Goal: Obtain resource: Download file/media

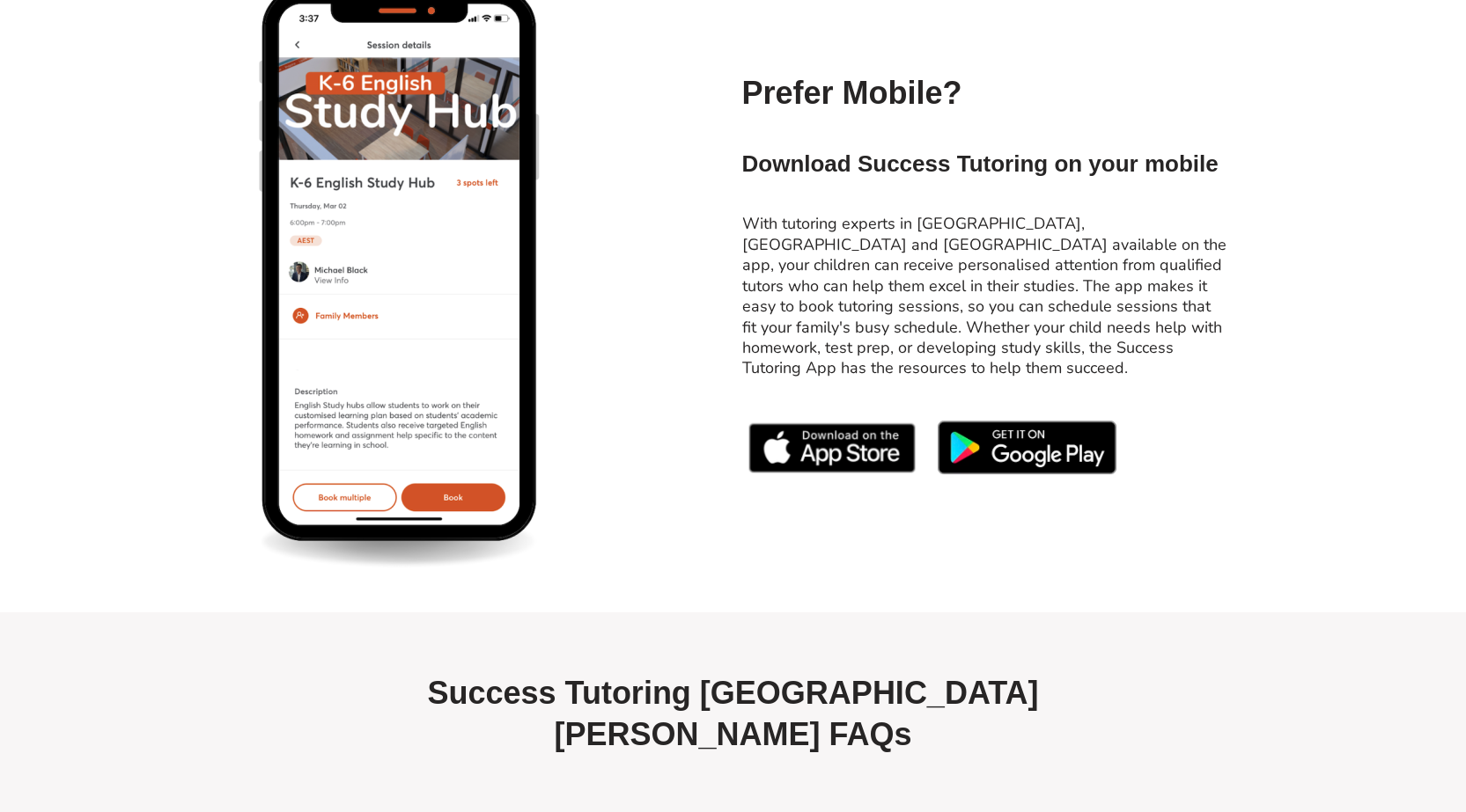
scroll to position [7658, 0]
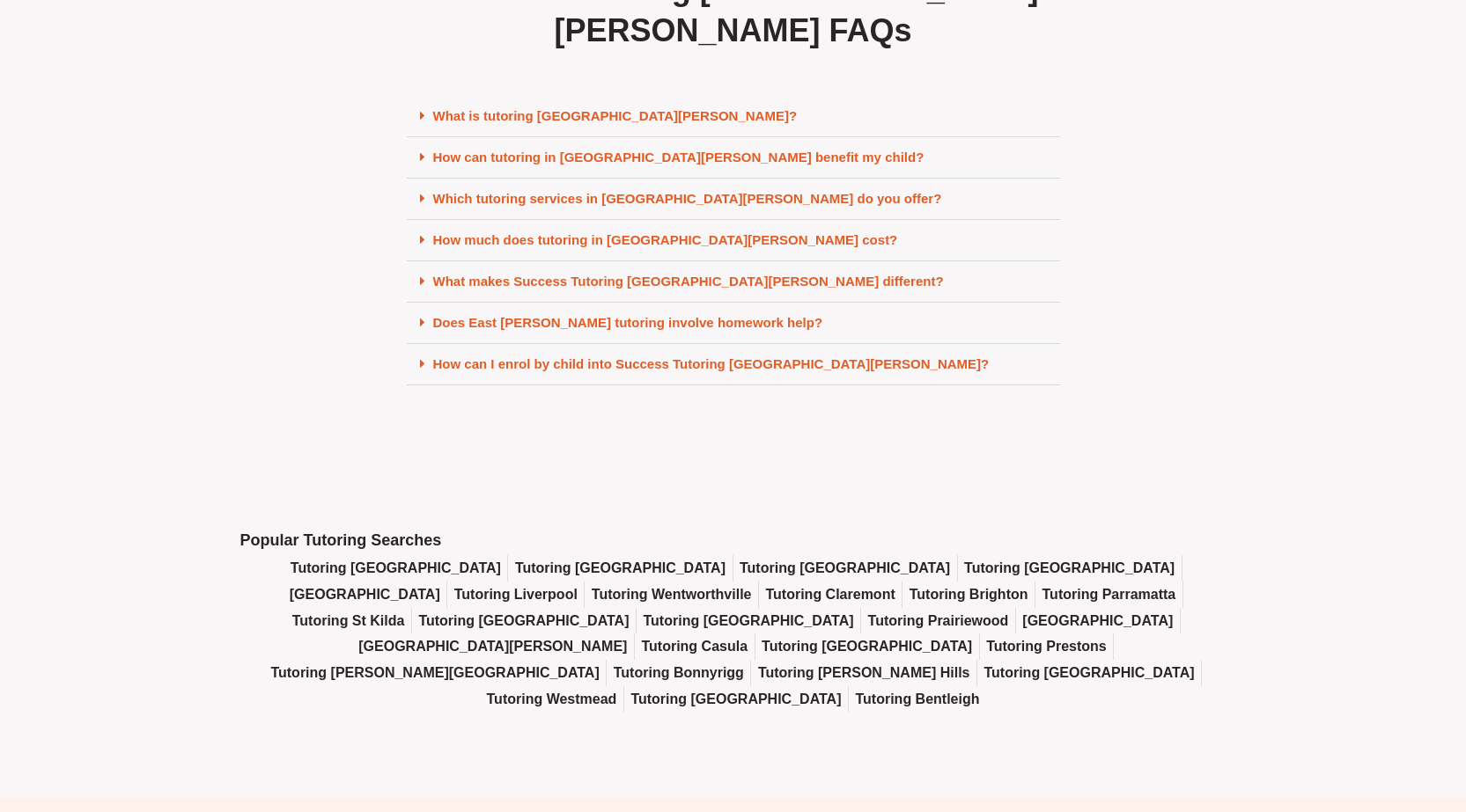
click at [695, 220] on div "How much does tutoring in East Victoria Park cost?" at bounding box center [734, 240] width 654 height 41
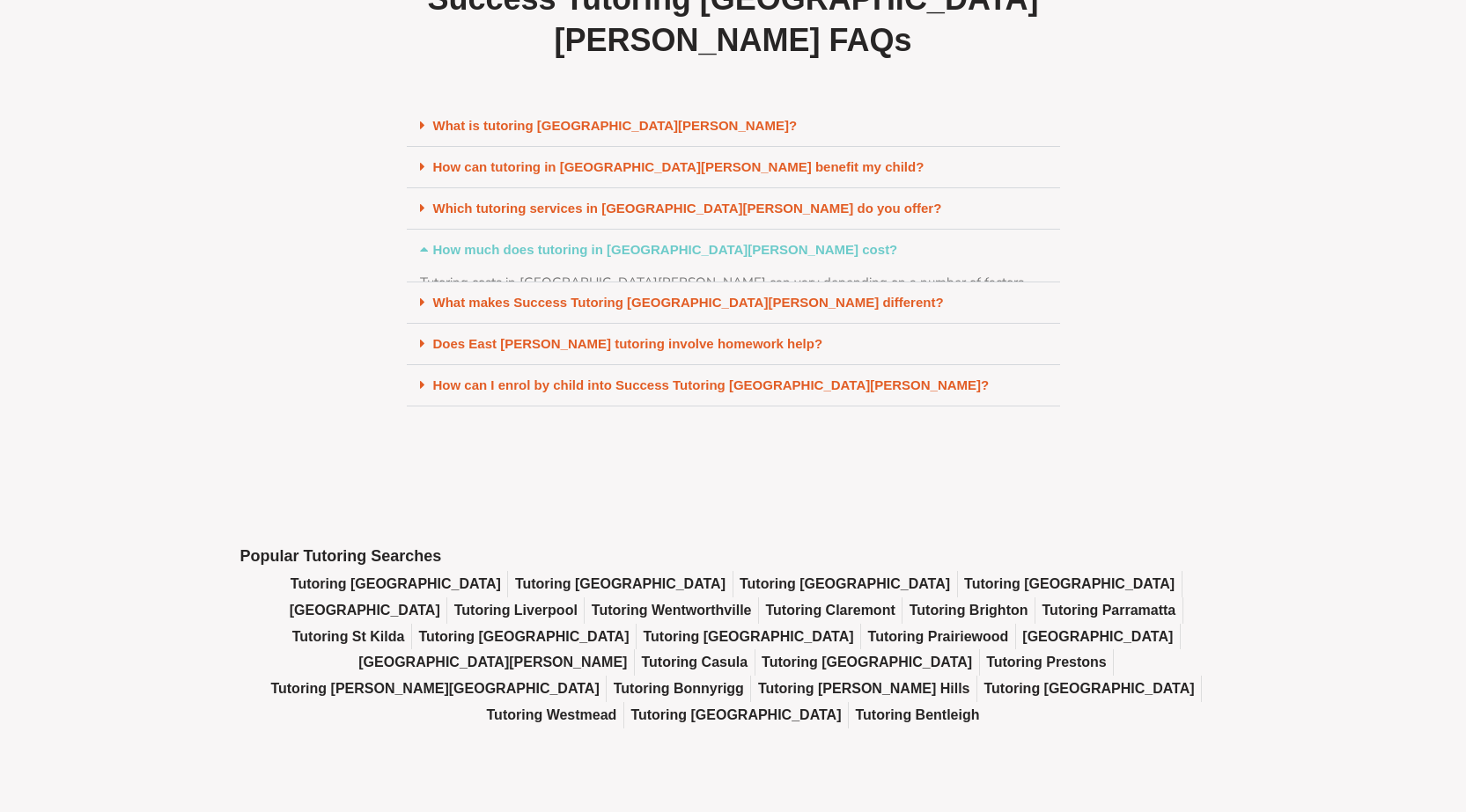
scroll to position [7603, 0]
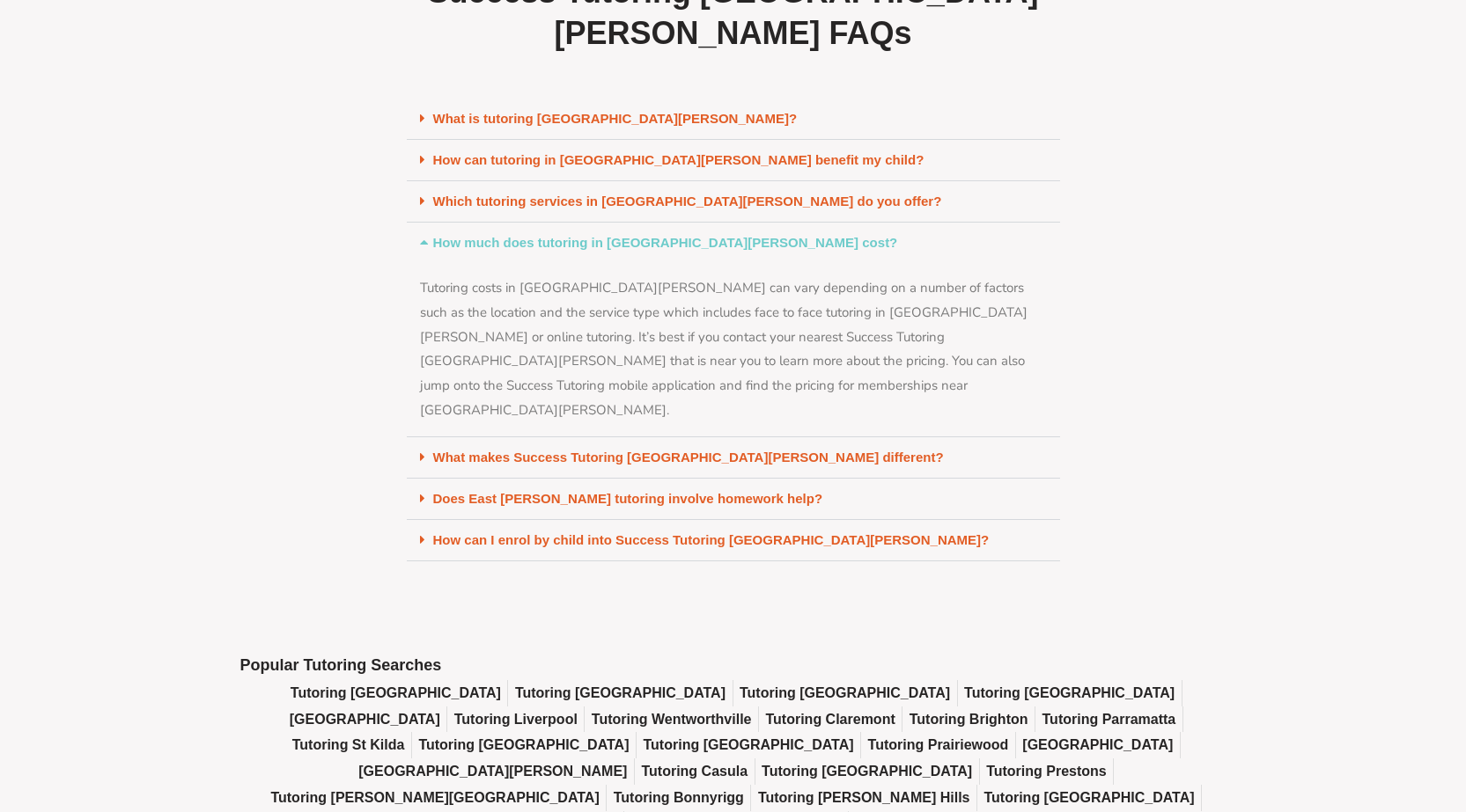
click at [1077, 397] on section "Success Tutoring East Victoria Park FAQs What is tutoring East Victoria Park? T…" at bounding box center [733, 267] width 1466 height 608
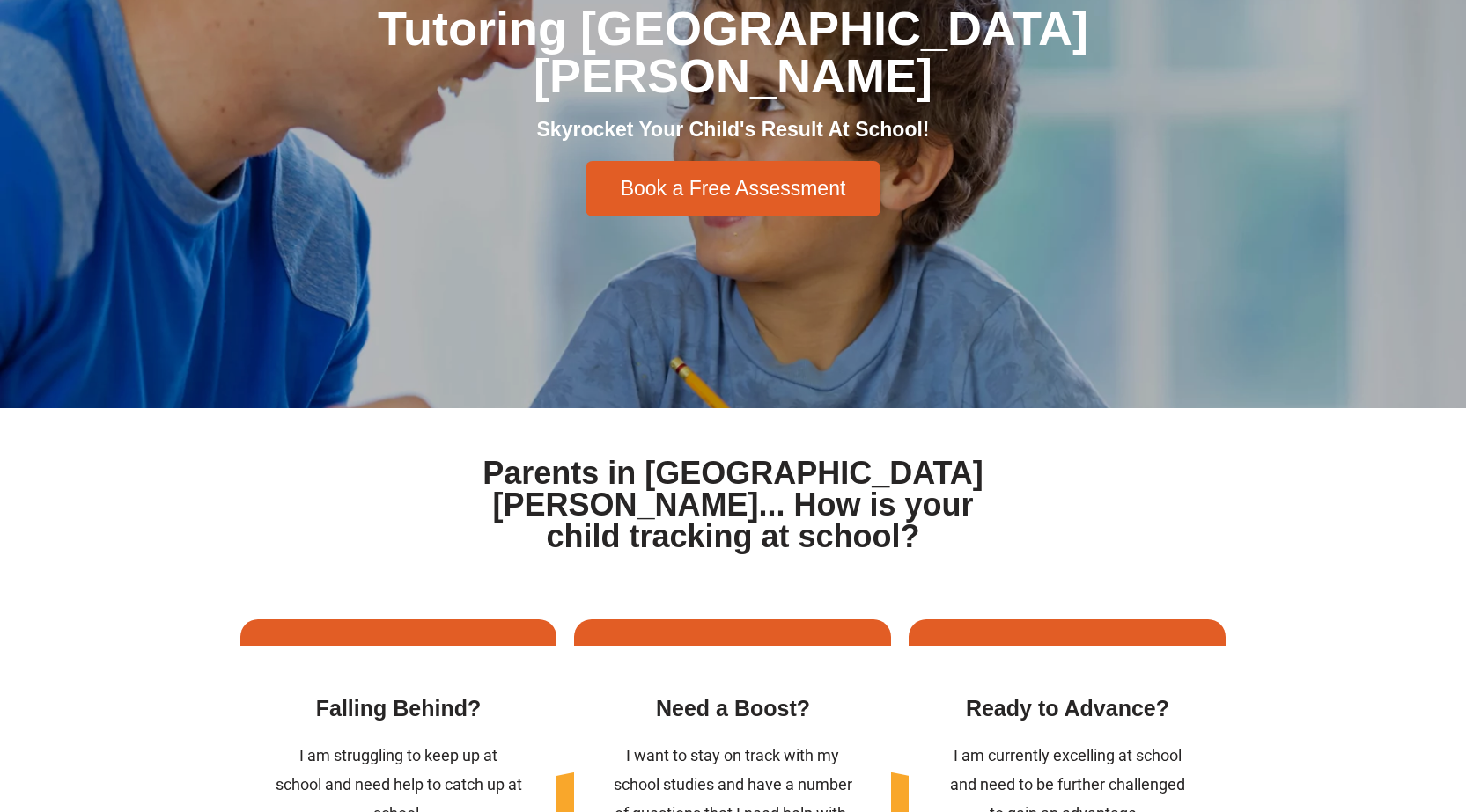
scroll to position [0, 0]
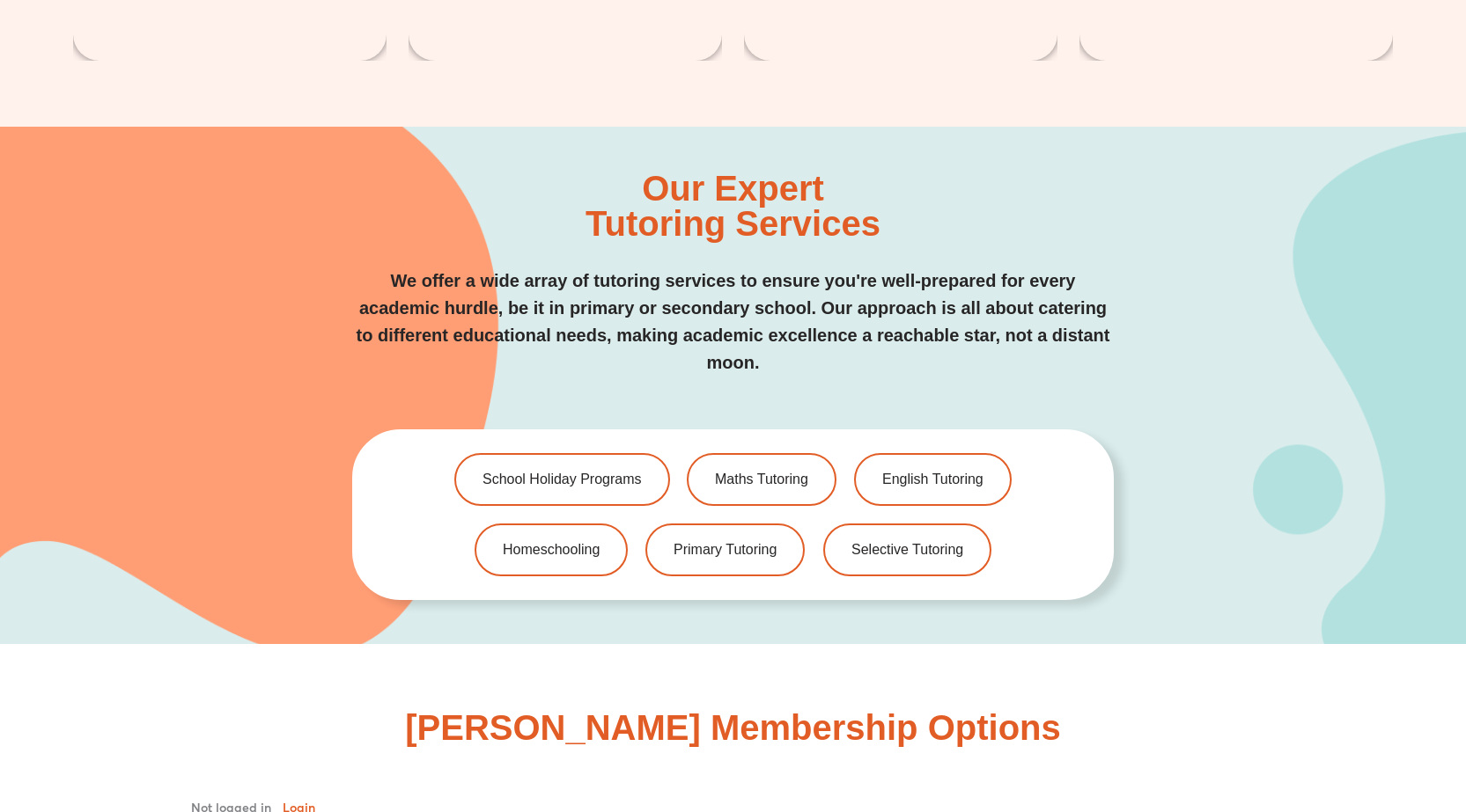
scroll to position [3959, 0]
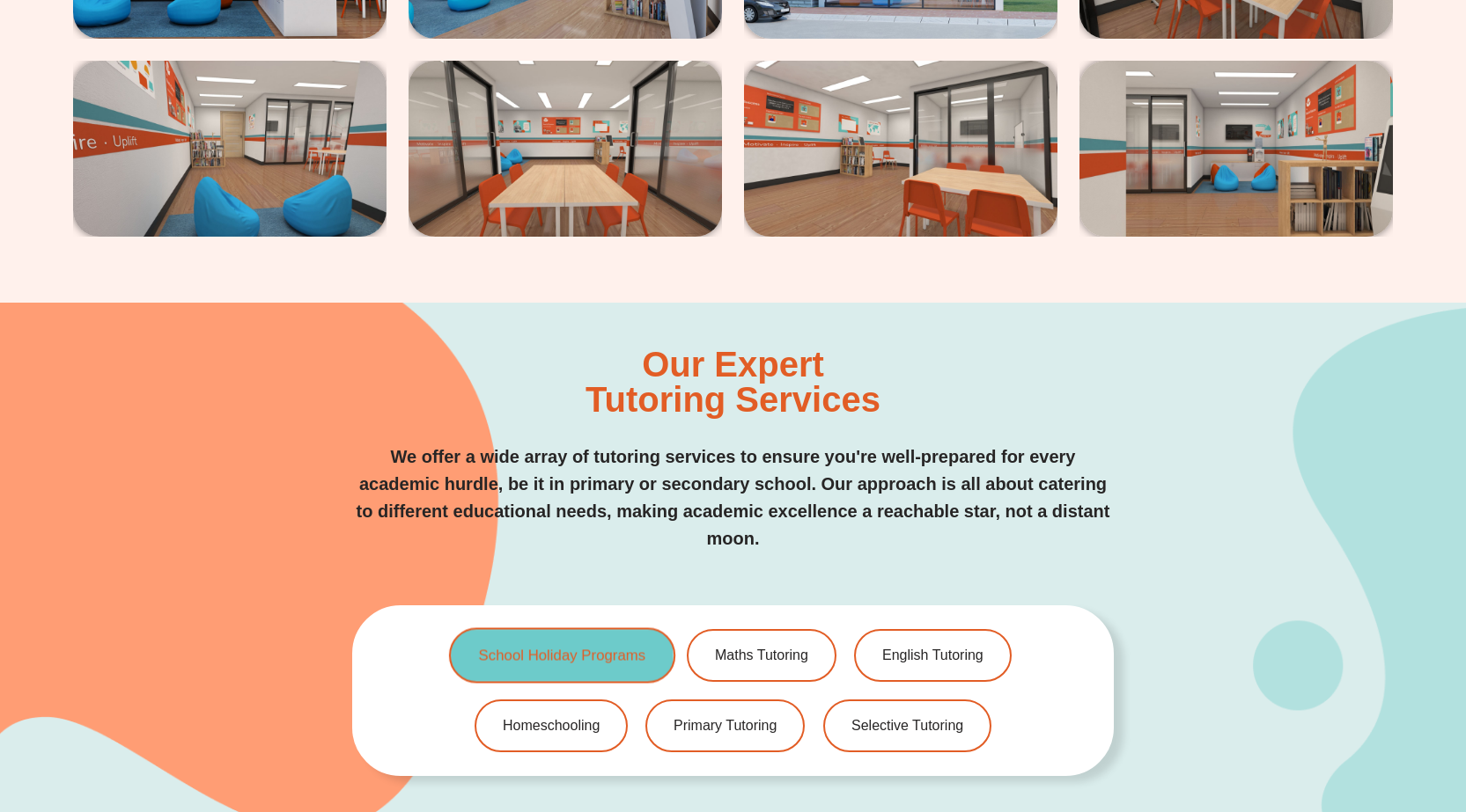
click at [574, 658] on span "School Holiday Programs" at bounding box center [562, 656] width 167 height 15
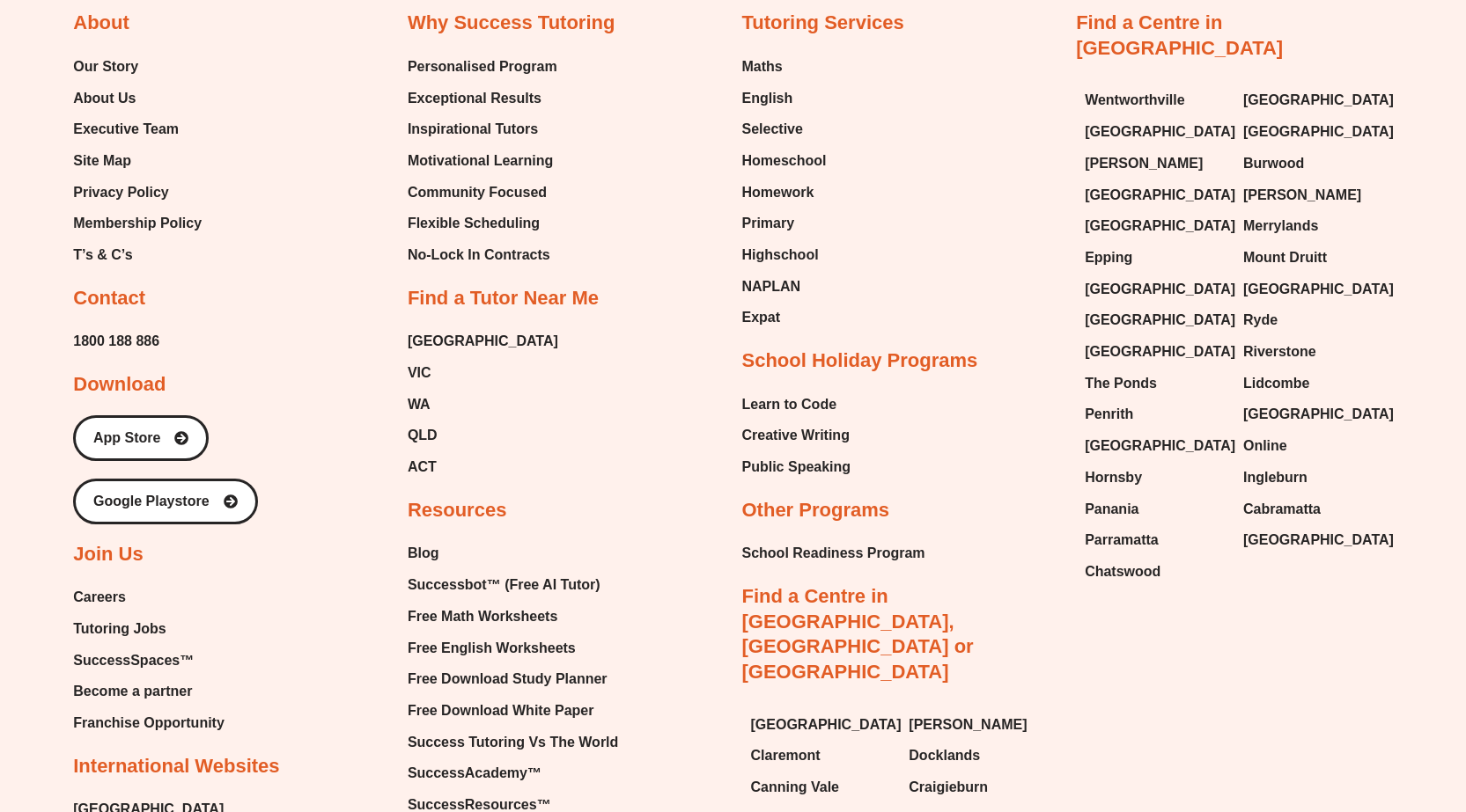
scroll to position [4998, 0]
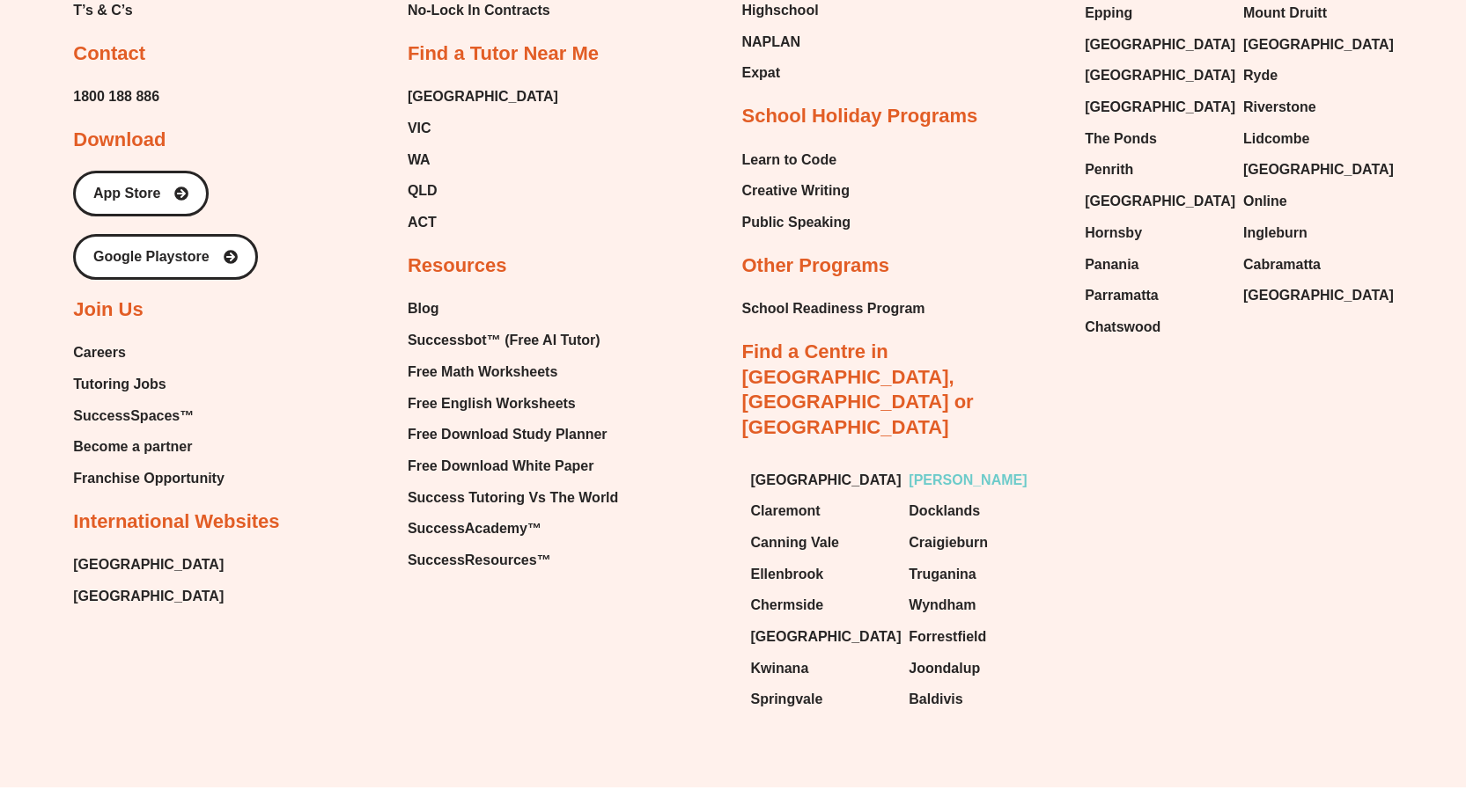
click at [961, 468] on span "[PERSON_NAME]" at bounding box center [967, 481] width 118 height 26
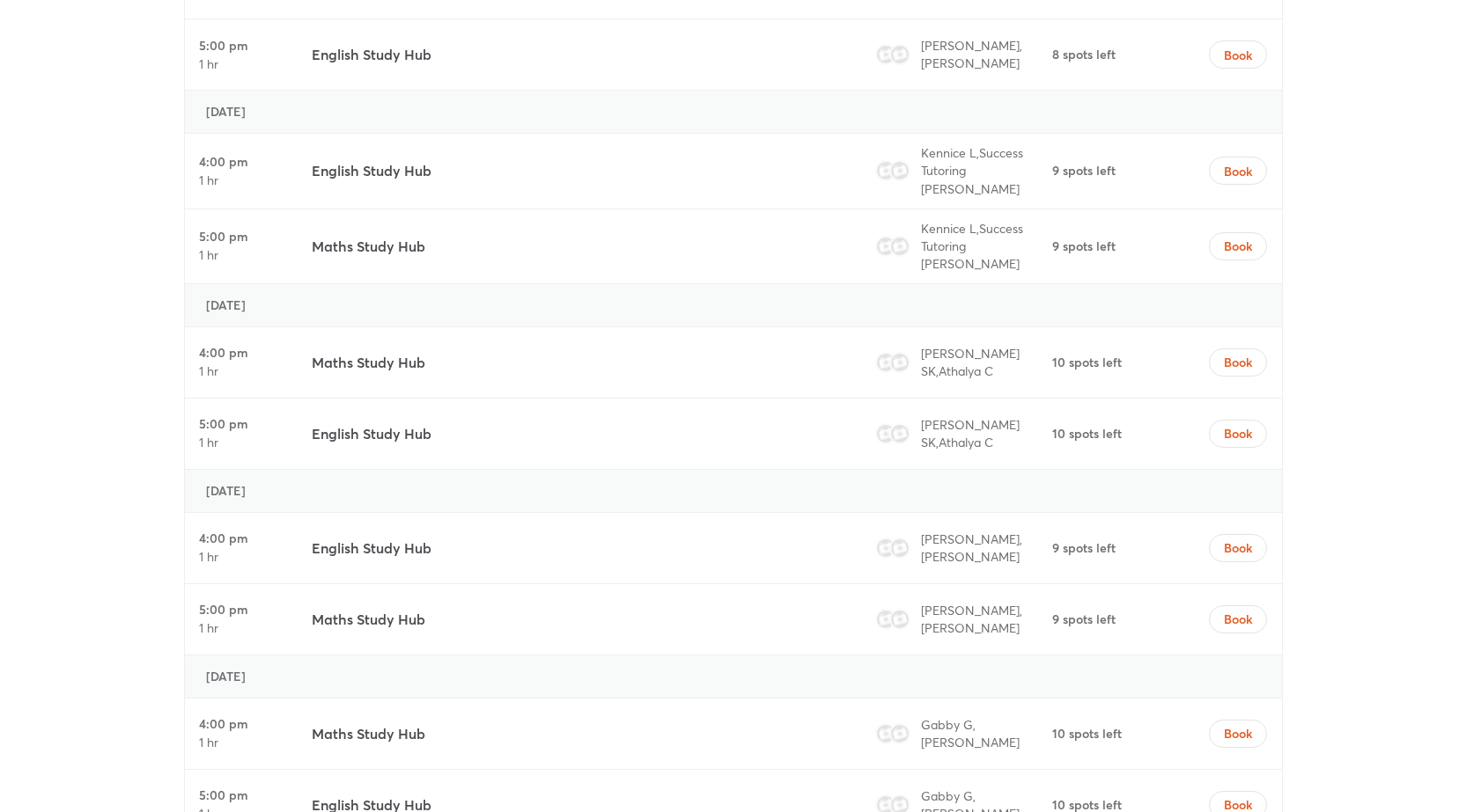
scroll to position [6601, 0]
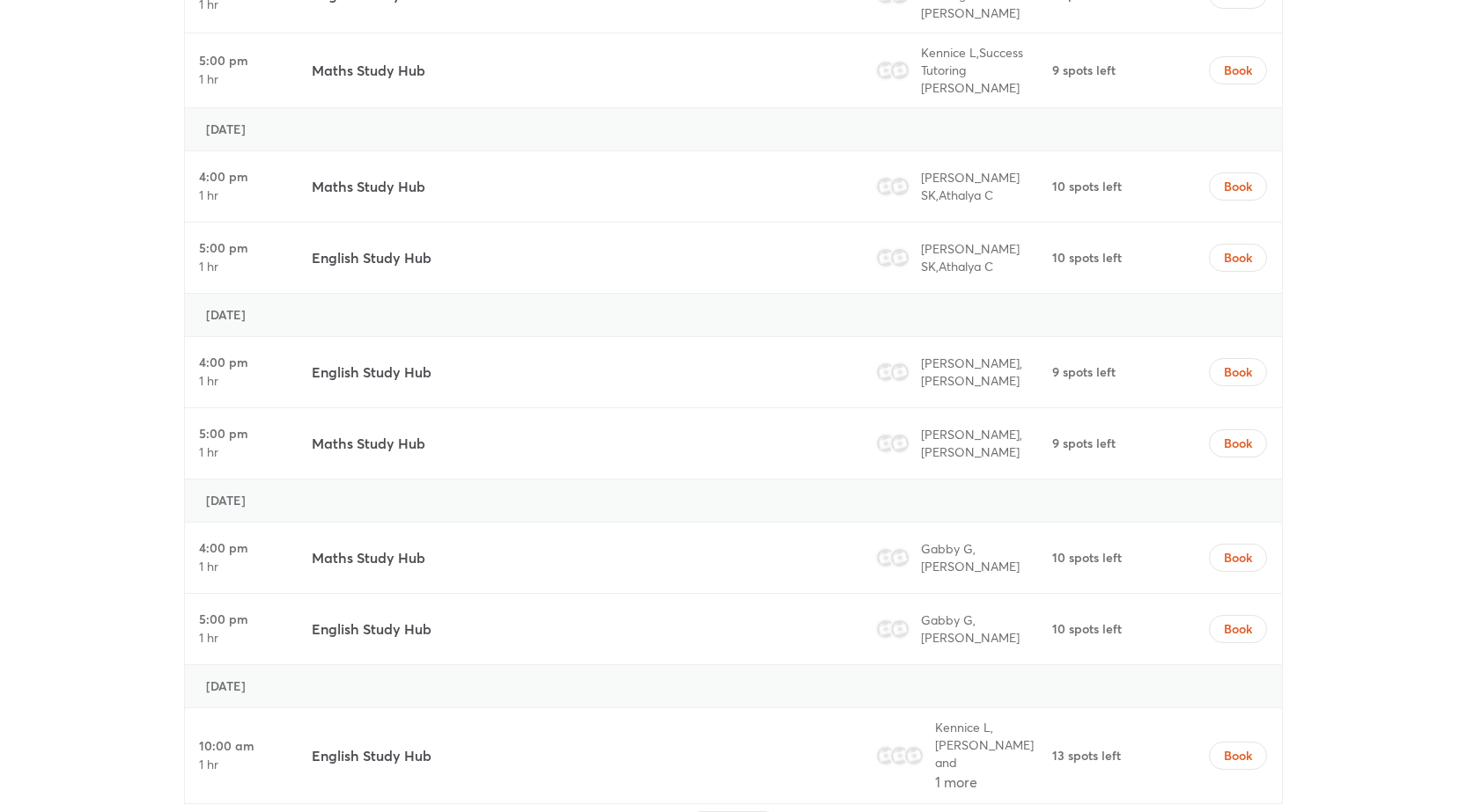
click at [404, 548] on h3 "Maths Study Hub" at bounding box center [368, 558] width 114 height 21
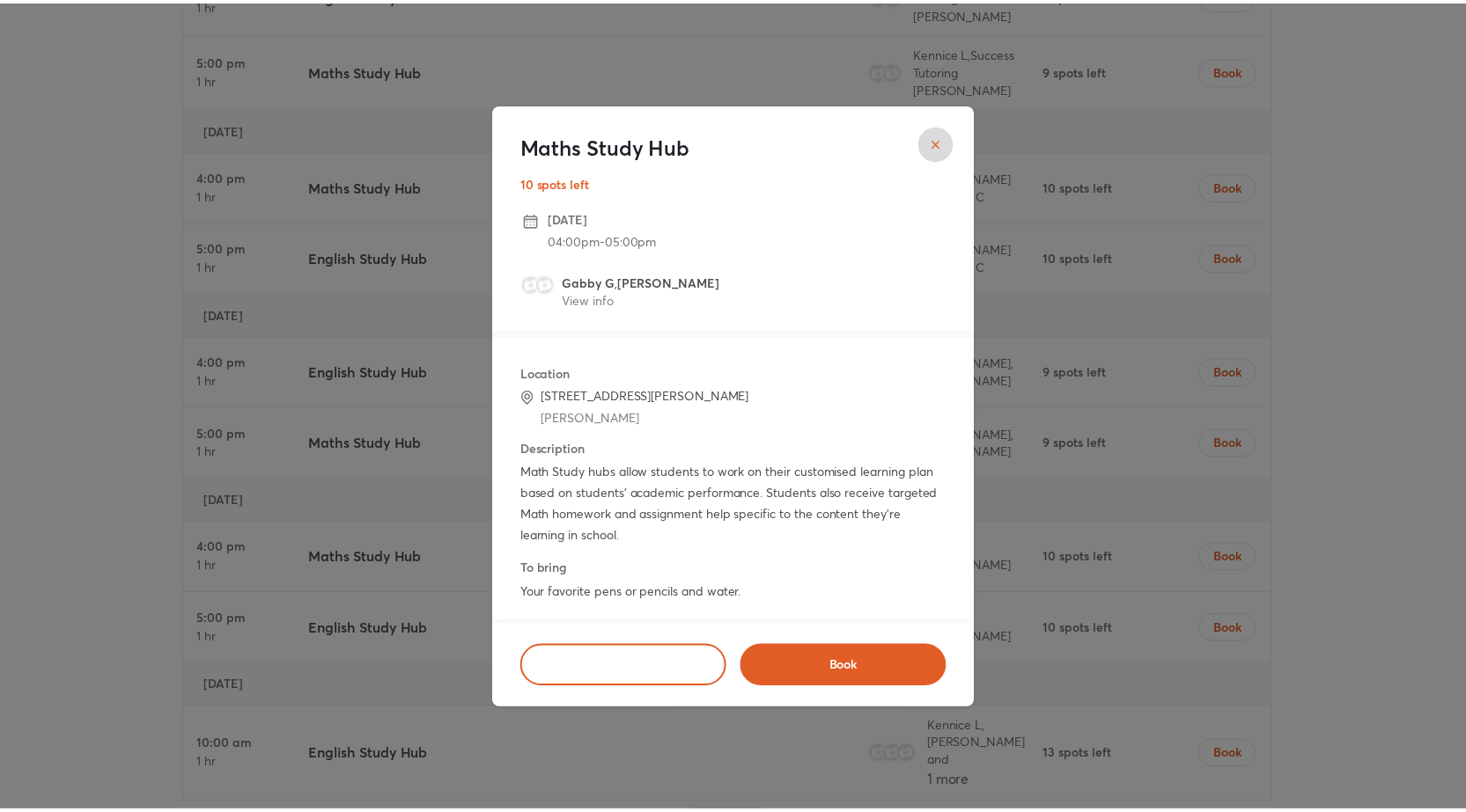
scroll to position [7, 0]
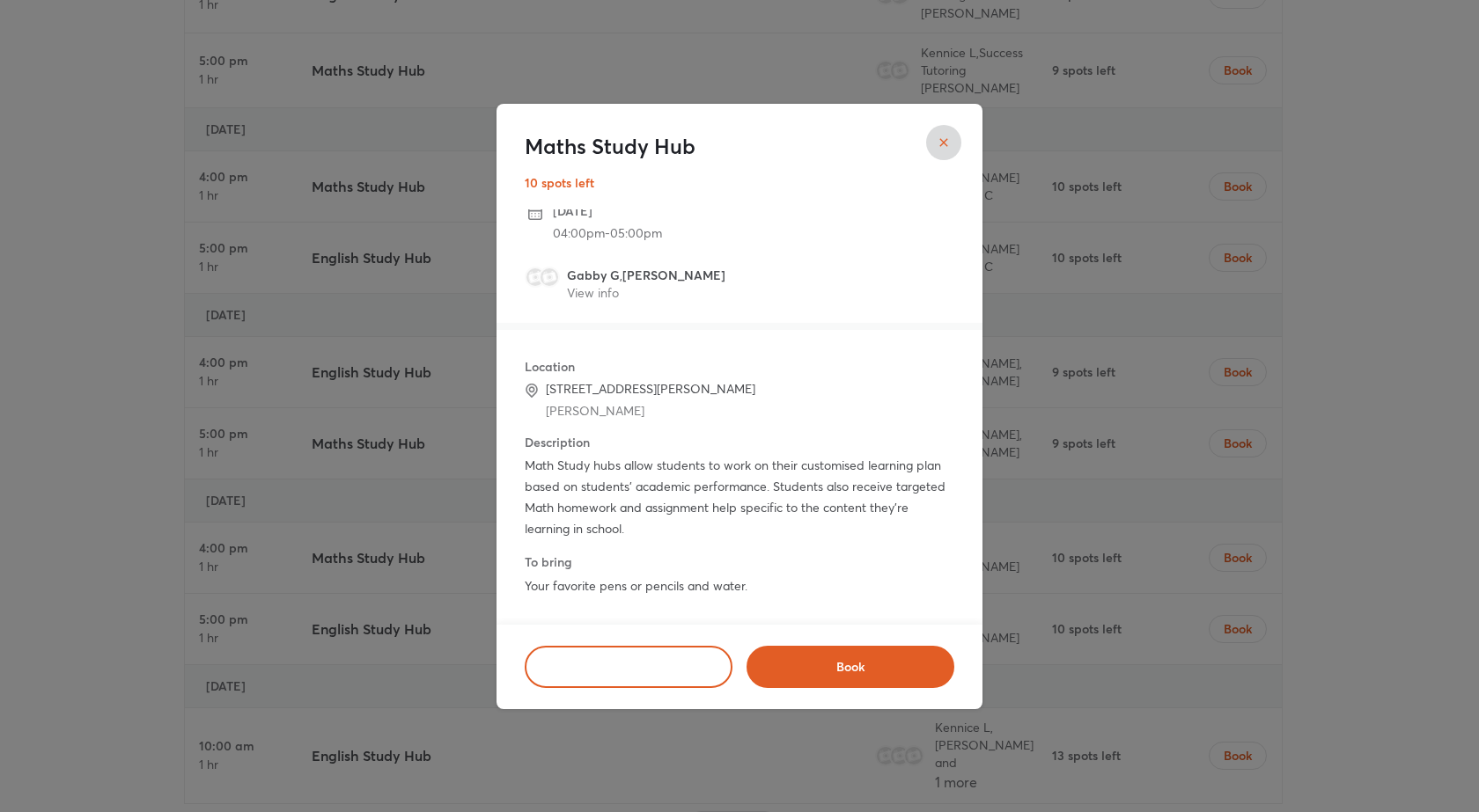
click at [691, 488] on p "Math Study hubs allow students to work on their customised learning plan based …" at bounding box center [740, 498] width 430 height 85
click at [941, 144] on icon "close" at bounding box center [943, 142] width 8 height 8
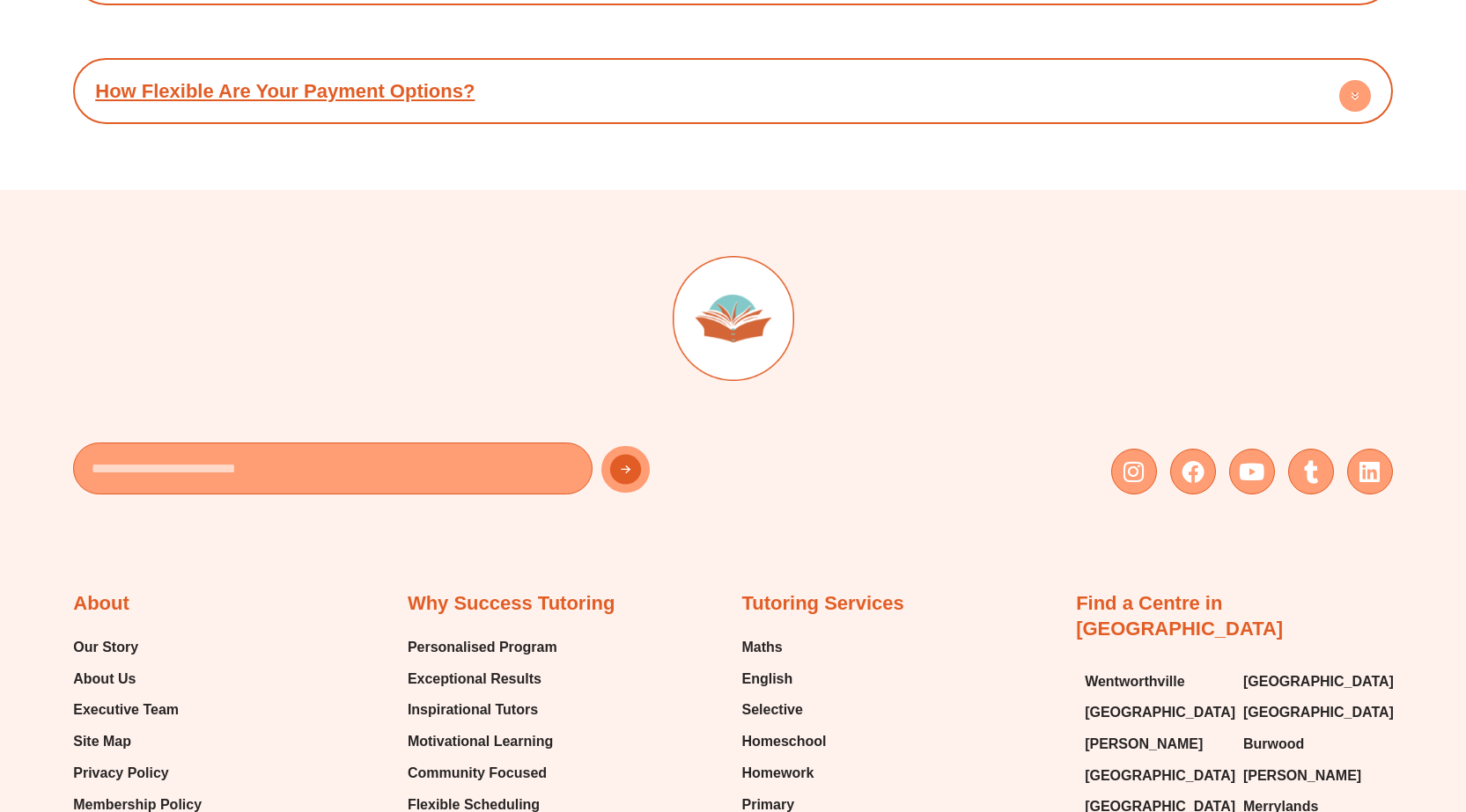
scroll to position [10738, 0]
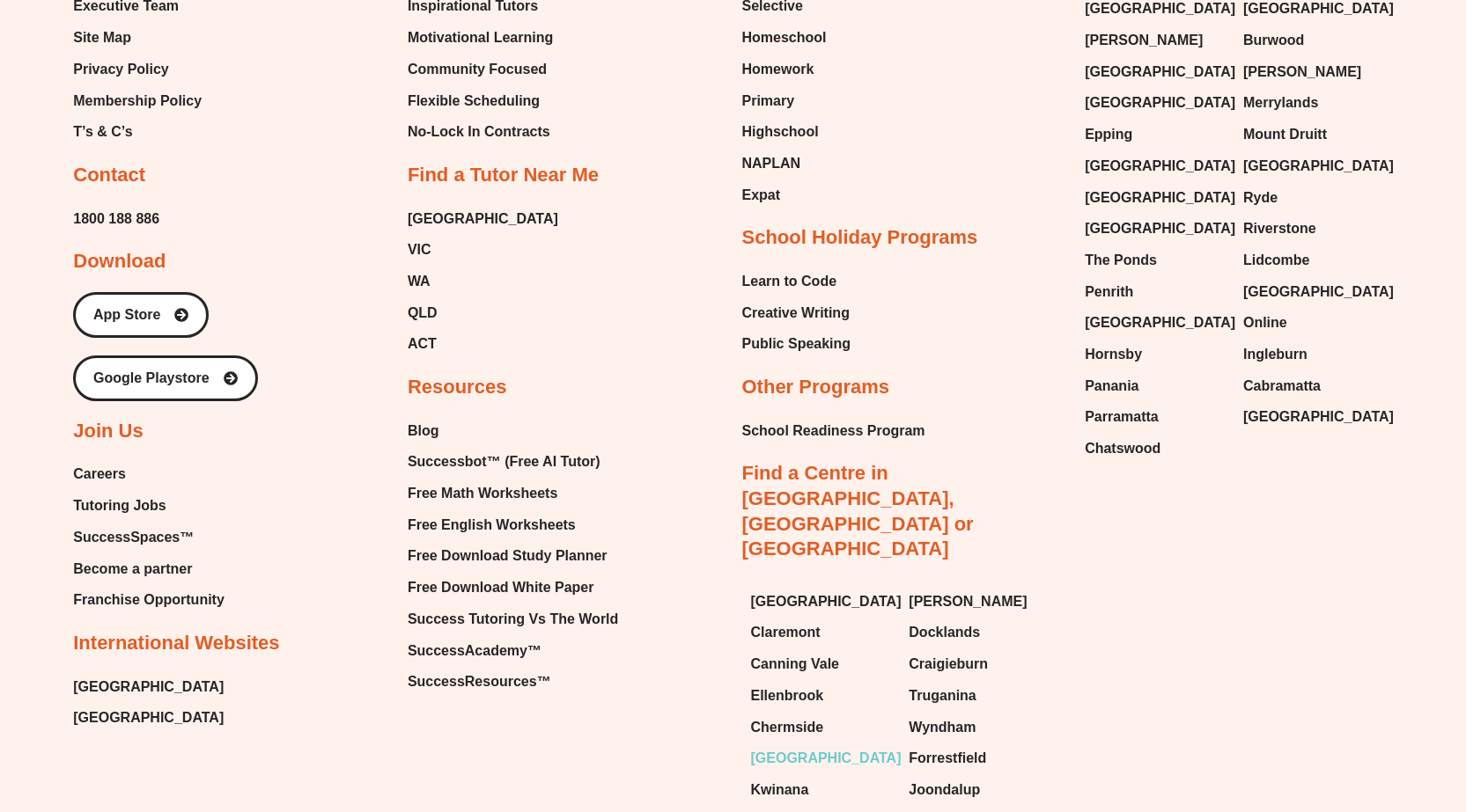
click at [801, 745] on span "[GEOGRAPHIC_DATA]" at bounding box center [826, 758] width 151 height 26
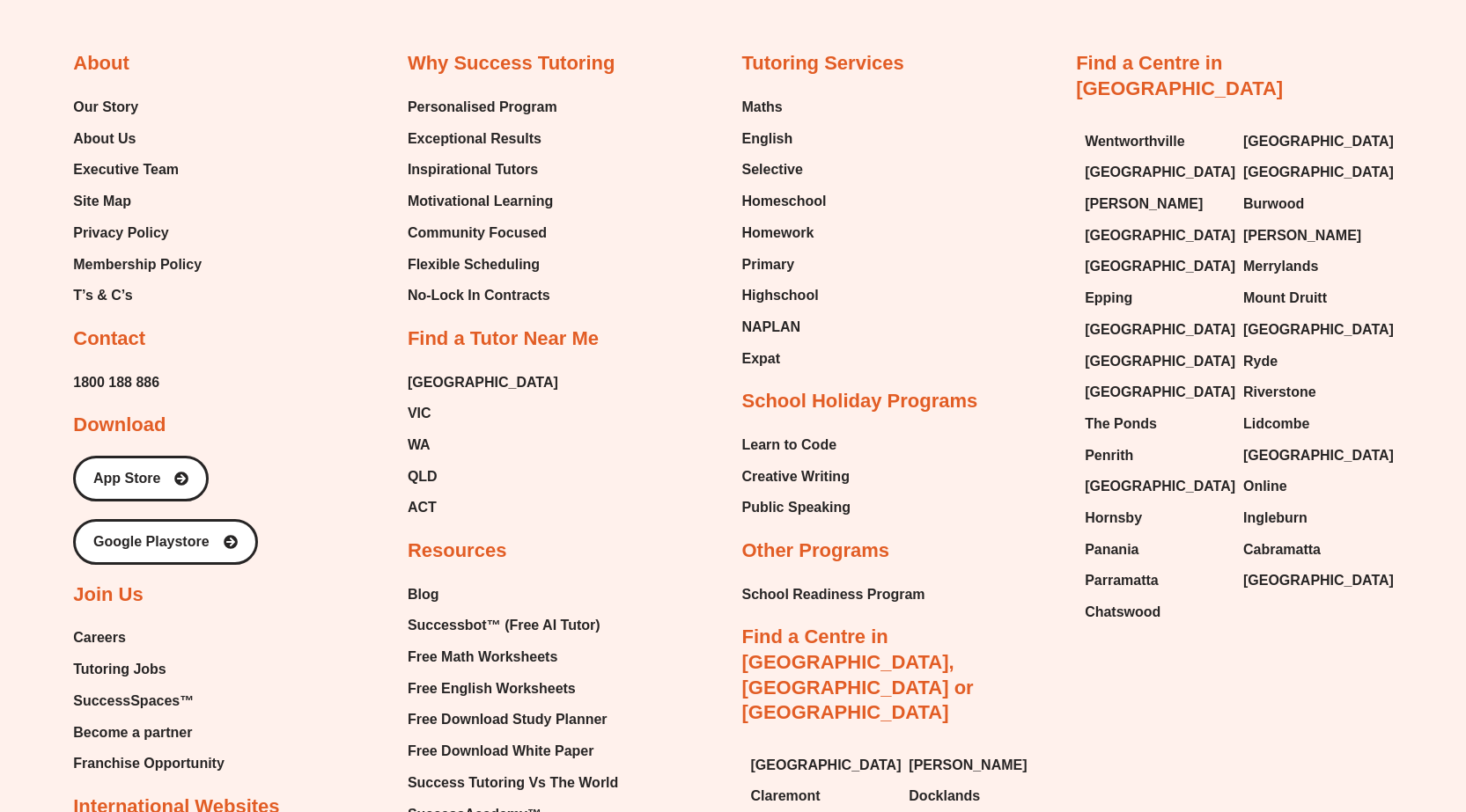
scroll to position [10191, 0]
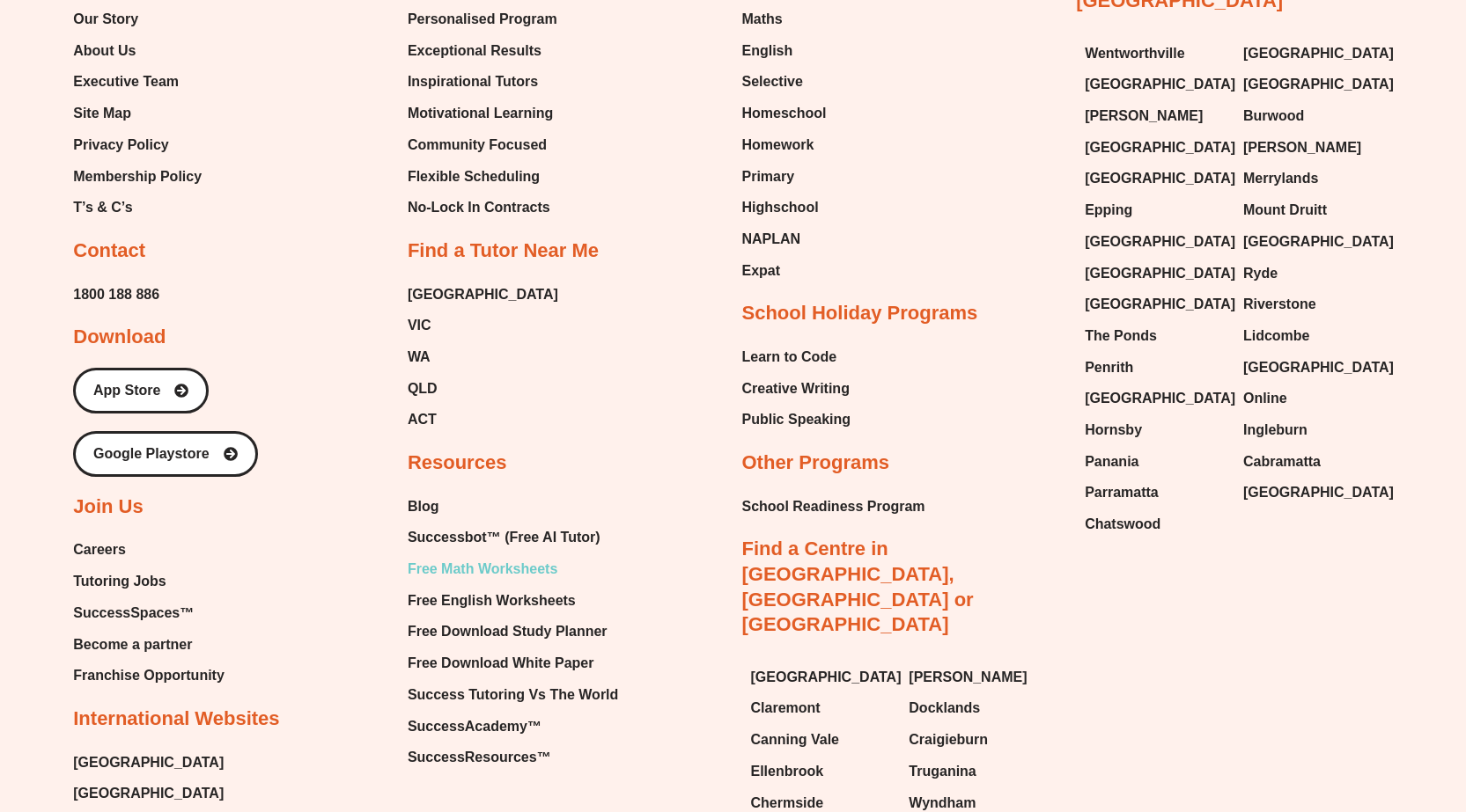
click at [557, 557] on span "Free Math Worksheets" at bounding box center [483, 570] width 150 height 26
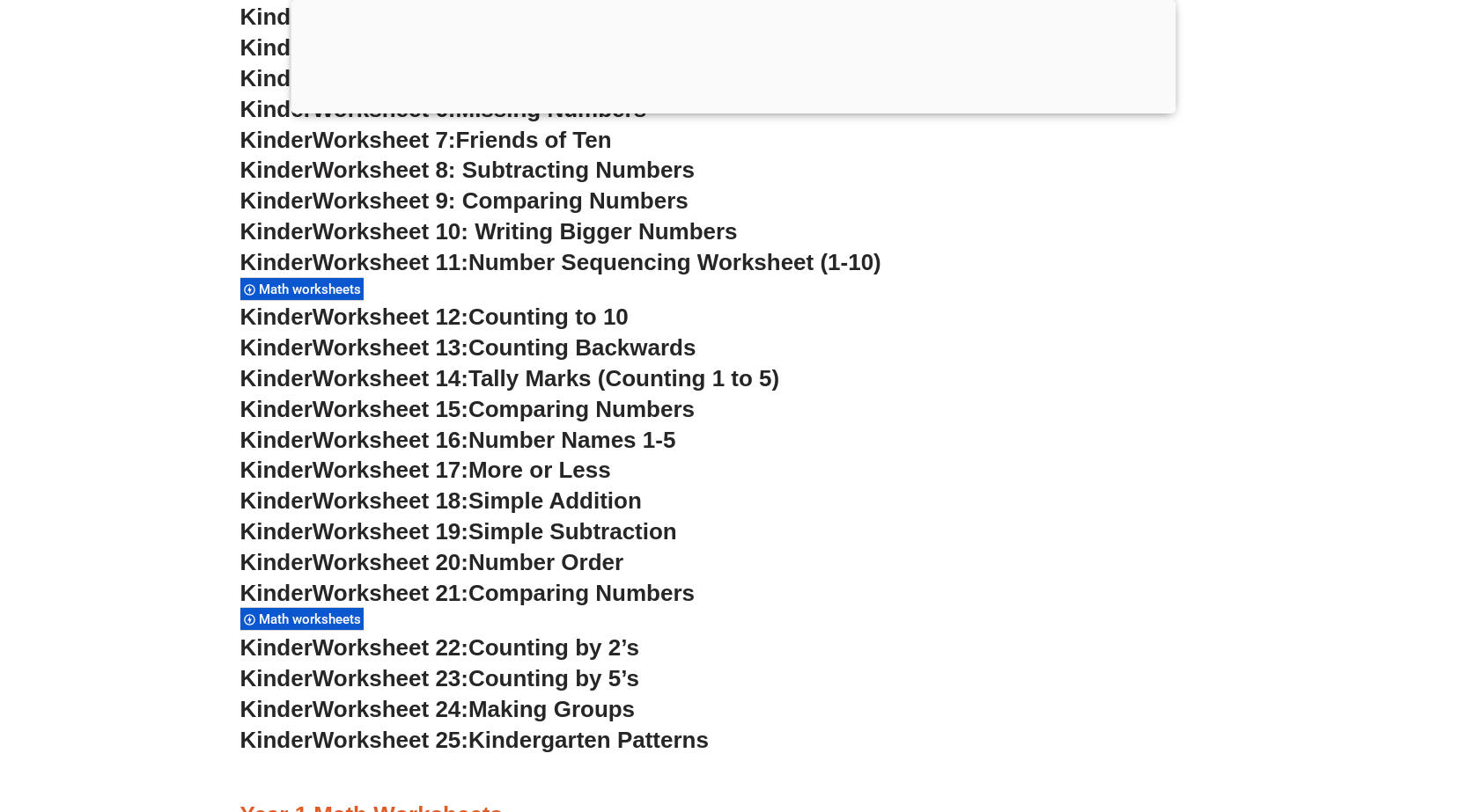
scroll to position [875, 0]
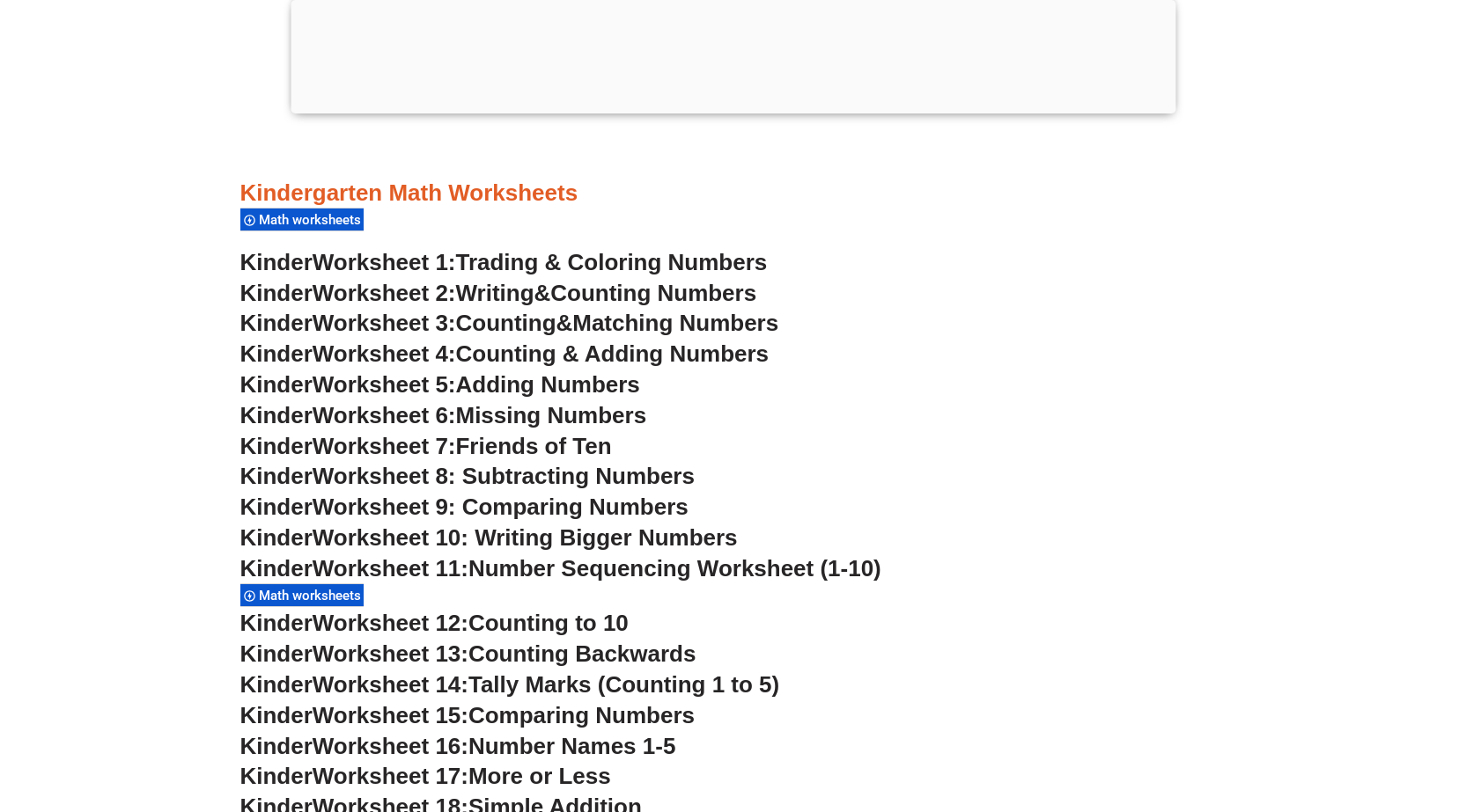
click at [675, 332] on span "Matching Numbers" at bounding box center [676, 323] width 206 height 26
